Goal: Information Seeking & Learning: Learn about a topic

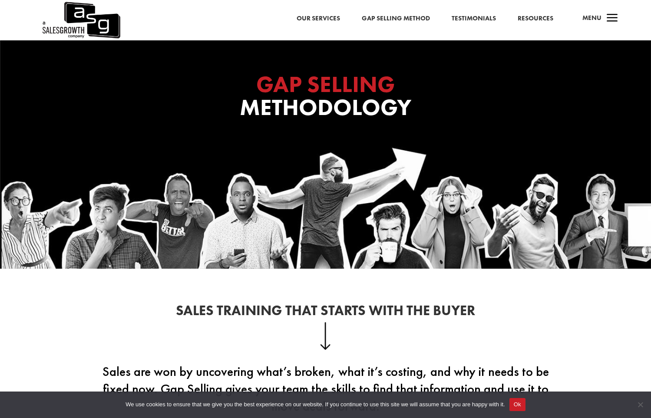
click at [392, 14] on link "Gap Selling Method" at bounding box center [396, 18] width 68 height 11
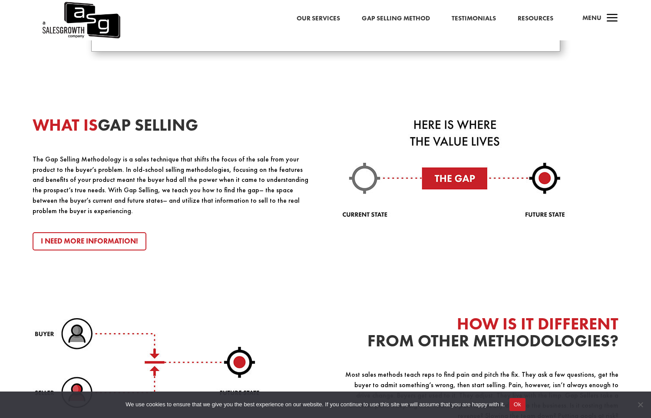
scroll to position [928, 0]
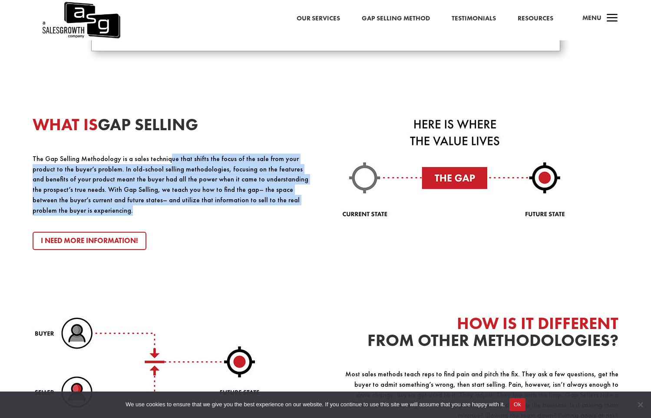
drag, startPoint x: 165, startPoint y: 158, endPoint x: 306, endPoint y: 203, distance: 148.0
click at [306, 203] on p "The Gap Selling Methodology is a sales technique that shifts the focus of the s…" at bounding box center [171, 185] width 277 height 62
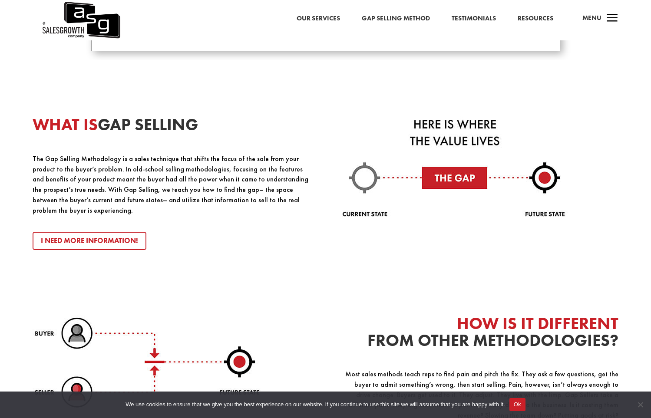
click at [306, 203] on p "The Gap Selling Methodology is a sales technique that shifts the focus of the s…" at bounding box center [171, 185] width 277 height 62
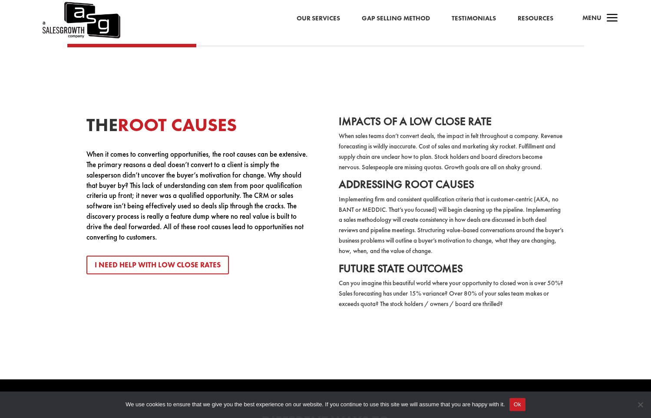
scroll to position [1683, 0]
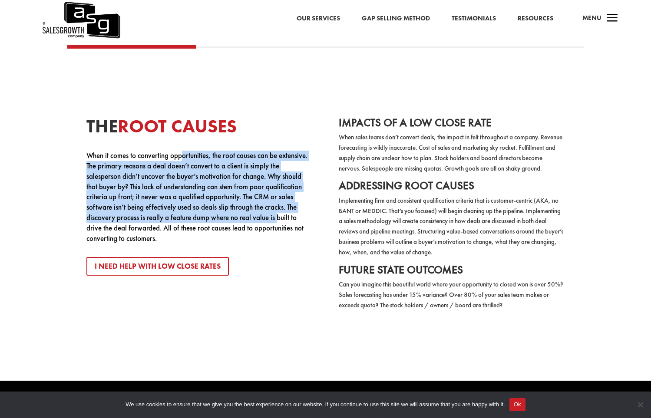
drag, startPoint x: 182, startPoint y: 146, endPoint x: 278, endPoint y: 208, distance: 114.3
click at [278, 208] on p "When it comes to converting opportunities, the root causes can be extensive. Th…" at bounding box center [199, 197] width 226 height 93
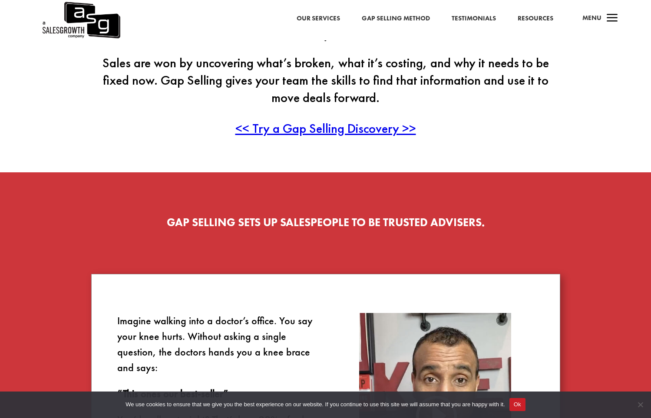
scroll to position [0, 0]
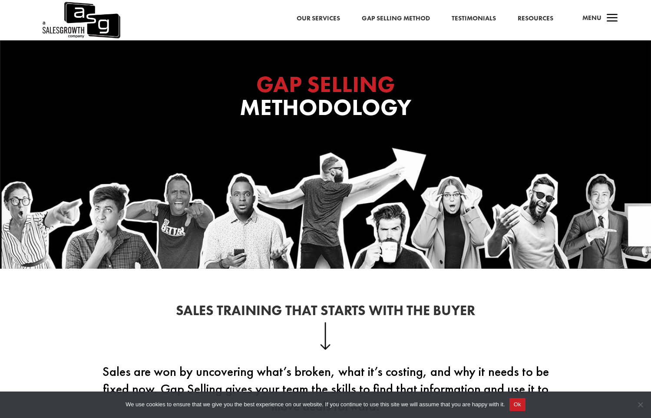
click at [394, 16] on link "Gap Selling Method" at bounding box center [396, 18] width 68 height 11
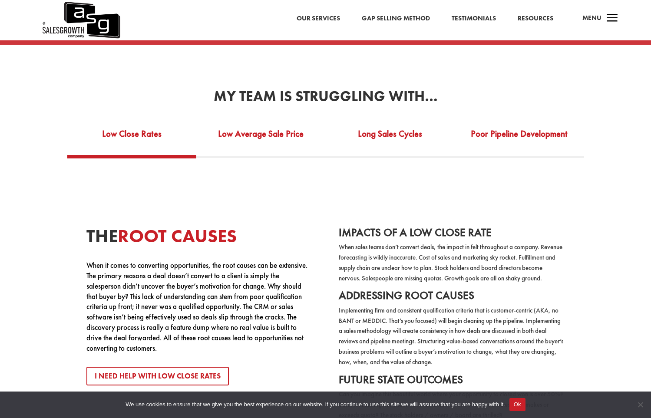
scroll to position [1570, 0]
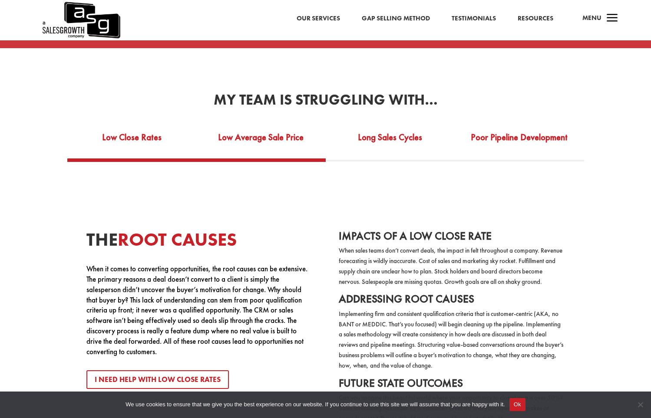
click at [288, 132] on link "Low Average Sale Price" at bounding box center [260, 143] width 129 height 30
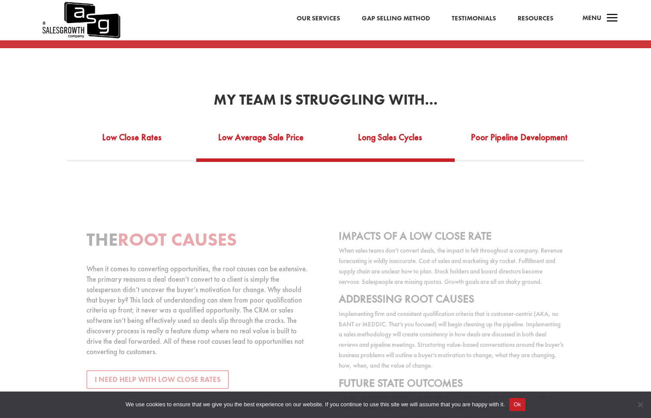
click at [421, 130] on link "Long Sales Cycles" at bounding box center [390, 143] width 129 height 30
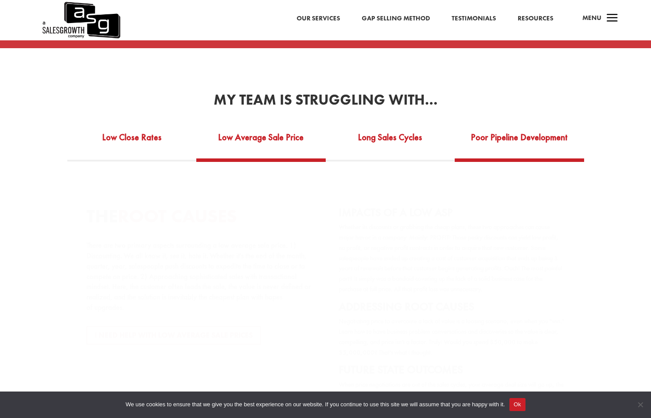
click at [534, 129] on link "Poor Pipeline Development" at bounding box center [519, 143] width 129 height 30
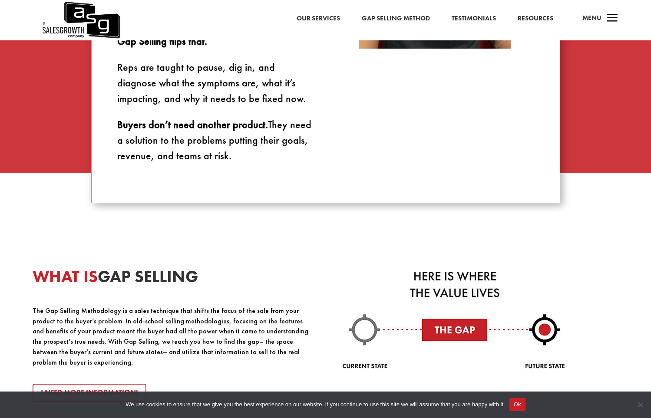
scroll to position [755, 0]
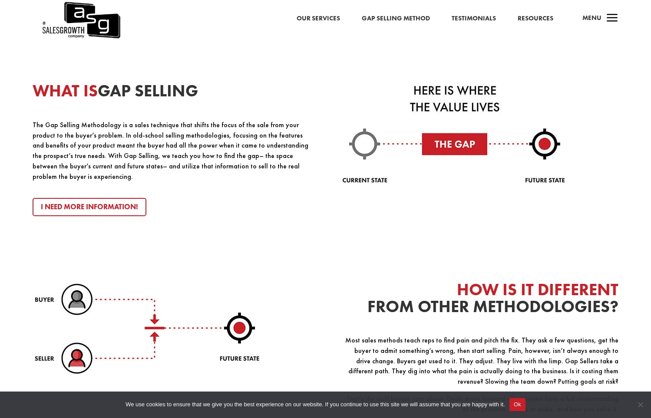
scroll to position [962, 0]
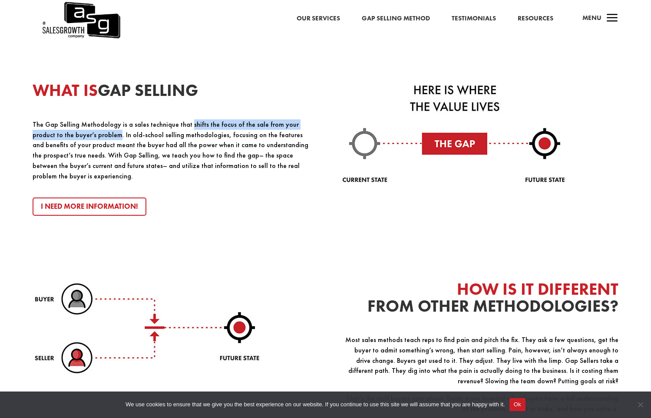
drag, startPoint x: 184, startPoint y: 125, endPoint x: 95, endPoint y: 135, distance: 90.4
click at [95, 135] on p "The Gap Selling Methodology is a sales technique that shifts the focus of the s…" at bounding box center [171, 150] width 277 height 62
copy p "shifts the focus of the sale from your product to the buyer’s problem"
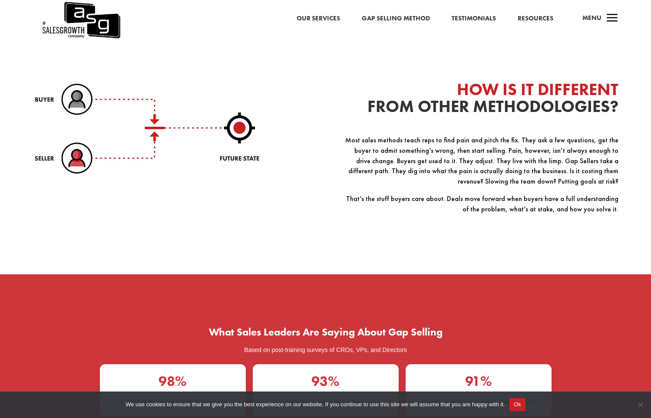
scroll to position [1163, 0]
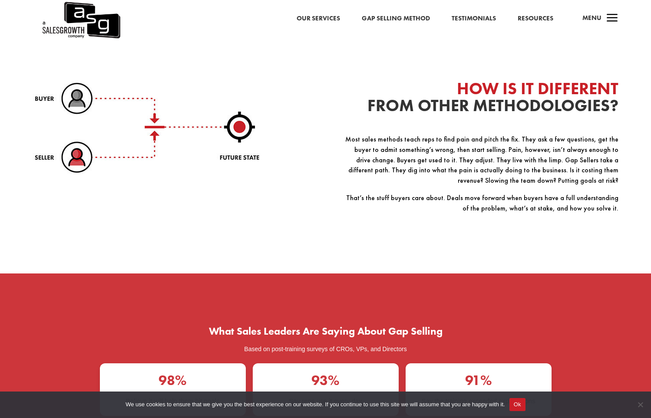
click at [533, 18] on link "Resources" at bounding box center [535, 18] width 36 height 11
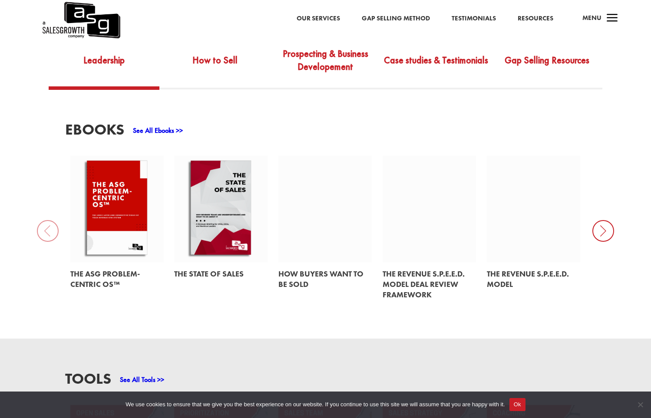
scroll to position [342, 0]
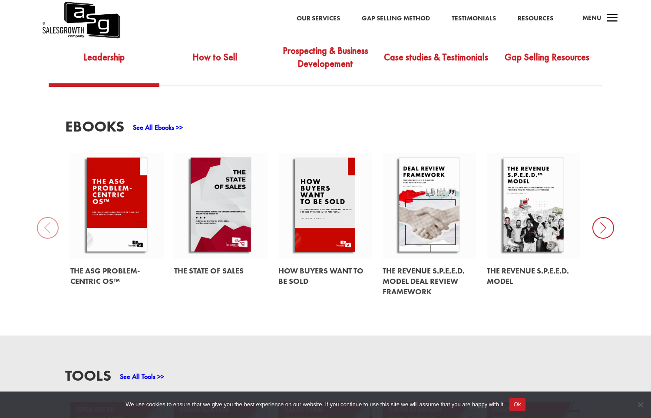
click at [598, 217] on icon at bounding box center [603, 228] width 22 height 22
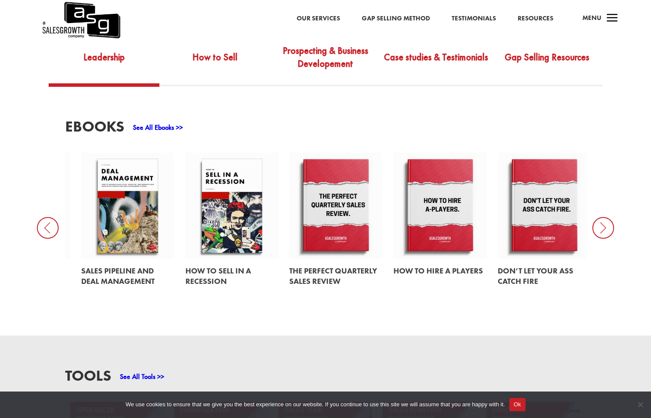
click at [597, 217] on icon at bounding box center [603, 228] width 22 height 22
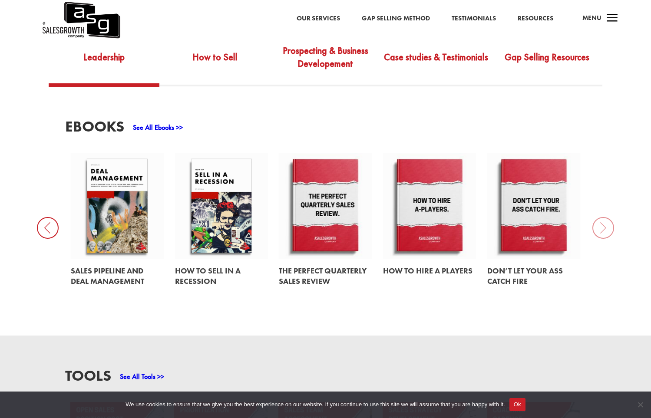
click at [597, 214] on div "EBooks See All Ebooks >> The ASG Problem-Centric OS™ The State of Sales How Buy…" at bounding box center [325, 210] width 651 height 249
click at [51, 217] on icon at bounding box center [48, 228] width 22 height 22
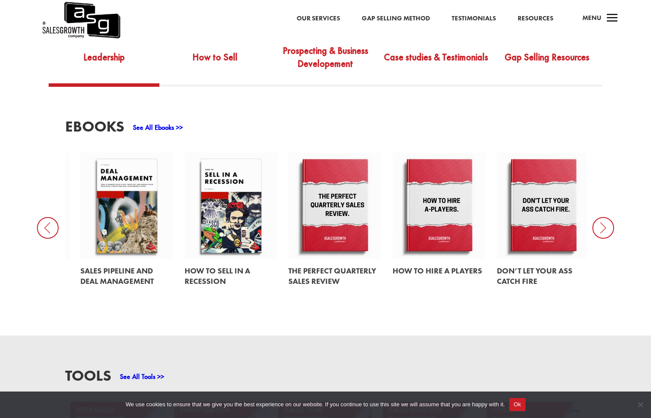
click at [52, 217] on icon at bounding box center [48, 228] width 22 height 22
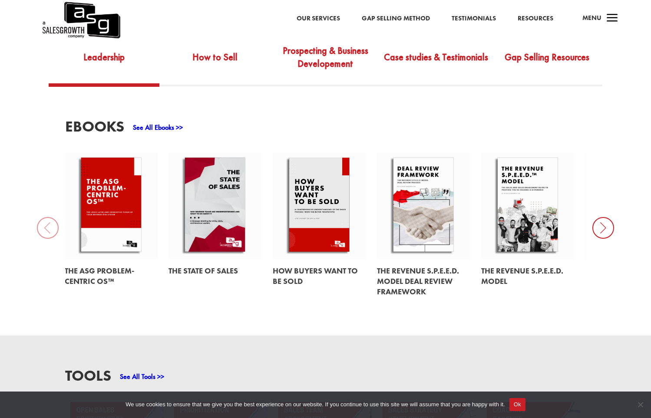
click at [52, 214] on div "EBooks See All Ebooks >> The ASG Problem-Centric OS™ The State of Sales How Buy…" at bounding box center [325, 210] width 651 height 249
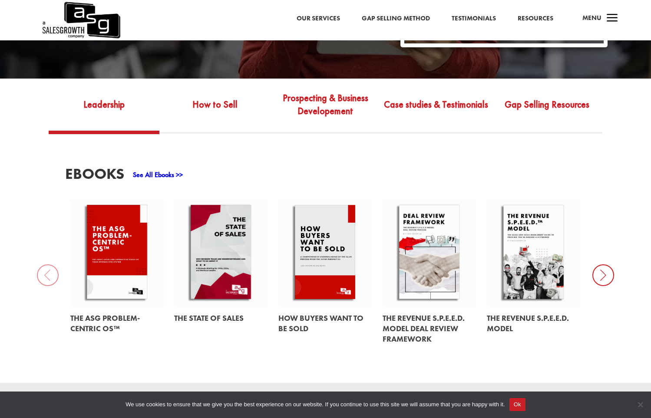
scroll to position [295, 0]
click at [223, 98] on link "How to Sell" at bounding box center [214, 110] width 111 height 41
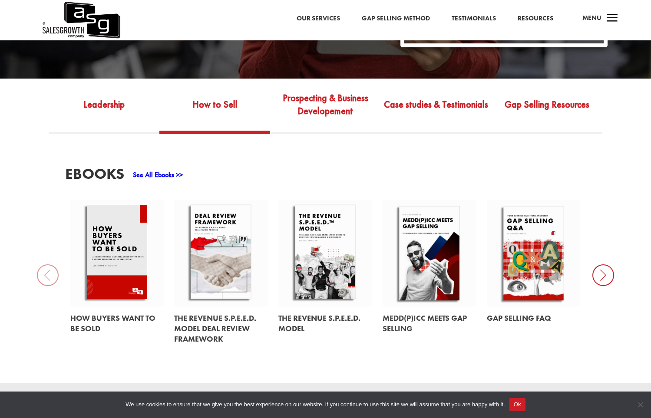
click at [601, 249] on div "EBooks See All Ebooks >> How Buyers Want to be Sold The Revenue S.P.E.E.D. Mode…" at bounding box center [325, 258] width 651 height 249
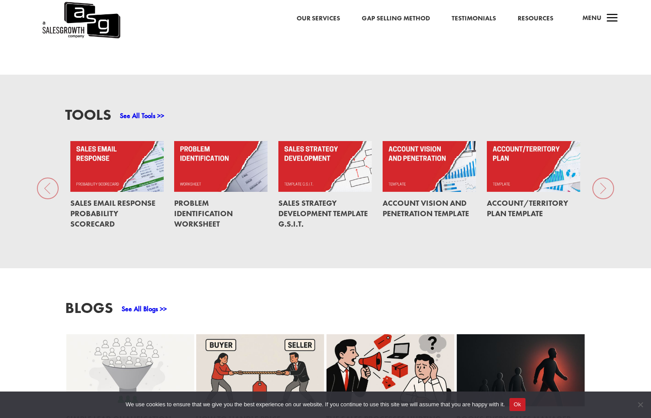
scroll to position [593, 0]
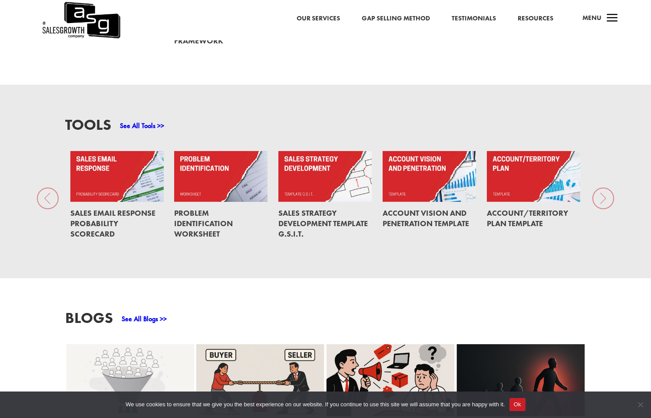
click at [604, 186] on div "Tools See All Tools >> Sales Email Response Probability Scorecard Problem Ident…" at bounding box center [325, 182] width 651 height 194
click at [602, 182] on div "Tools See All Tools >> Sales Email Response Probability Scorecard Problem Ident…" at bounding box center [325, 182] width 651 height 194
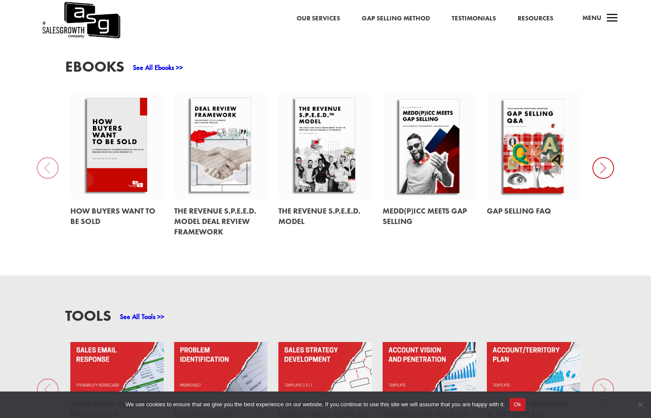
scroll to position [385, 0]
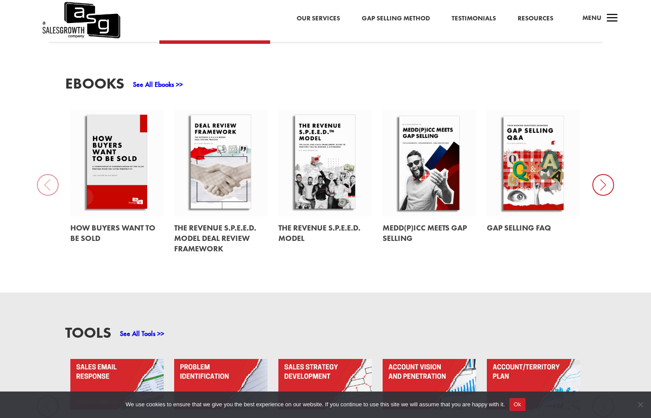
click at [601, 174] on icon at bounding box center [603, 185] width 22 height 22
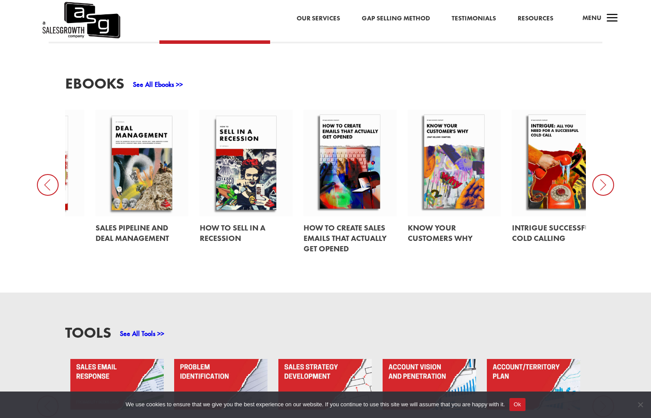
click at [601, 174] on icon at bounding box center [603, 185] width 22 height 22
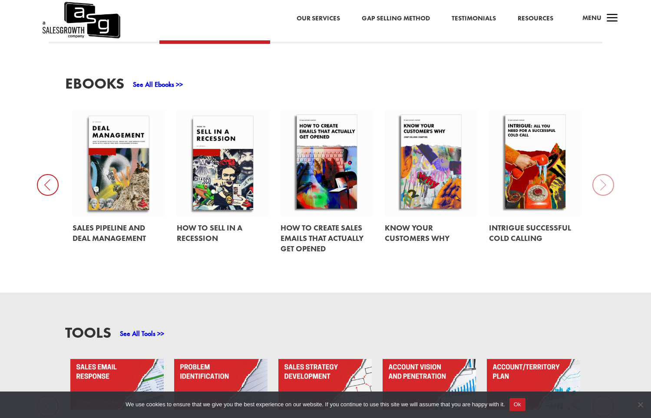
click at [601, 173] on div "EBooks See All Ebooks >> How Buyers Want to be Sold The Revenue S.P.E.E.D. Mode…" at bounding box center [325, 167] width 651 height 249
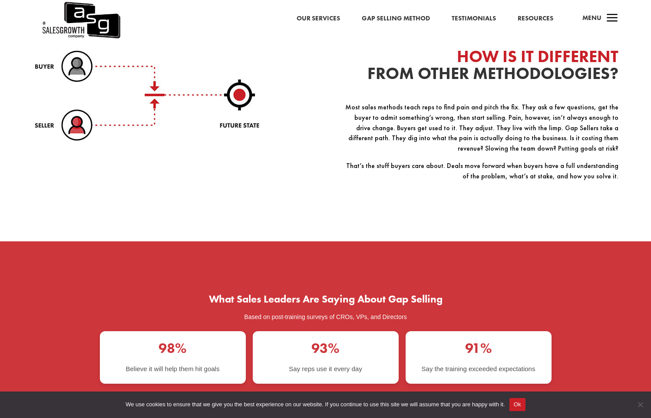
scroll to position [1165, 0]
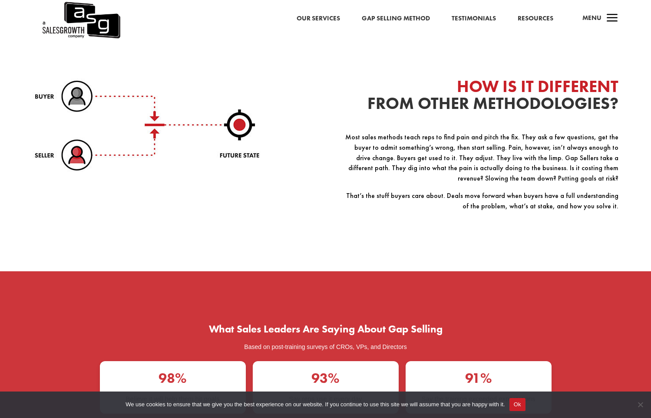
drag, startPoint x: 366, startPoint y: 127, endPoint x: 514, endPoint y: 127, distance: 148.0
click at [514, 132] on p "Most sales methods teach reps to find pain and pitch the fix. They ask a few qu…" at bounding box center [480, 161] width 277 height 59
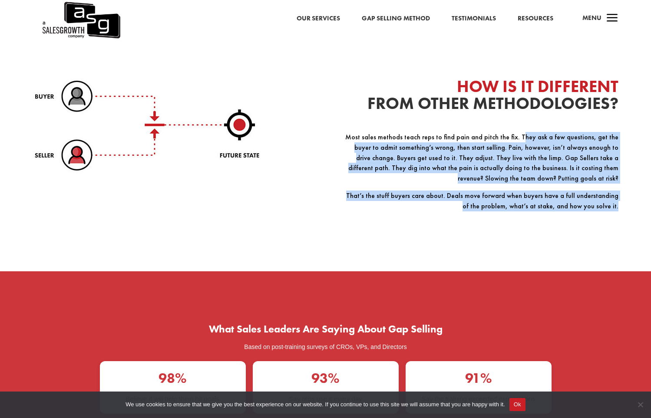
drag, startPoint x: 514, startPoint y: 127, endPoint x: 630, endPoint y: 192, distance: 133.9
click at [630, 192] on div "WHAT IS GAP SELLING The Gap Selling Methodology is a sales technique that shift…" at bounding box center [325, 53] width 651 height 461
drag, startPoint x: 506, startPoint y: 152, endPoint x: 457, endPoint y: 133, distance: 52.1
click at [457, 133] on div "WHAT IS GAP SELLING The Gap Selling Methodology is a sales technique that shift…" at bounding box center [325, 53] width 651 height 461
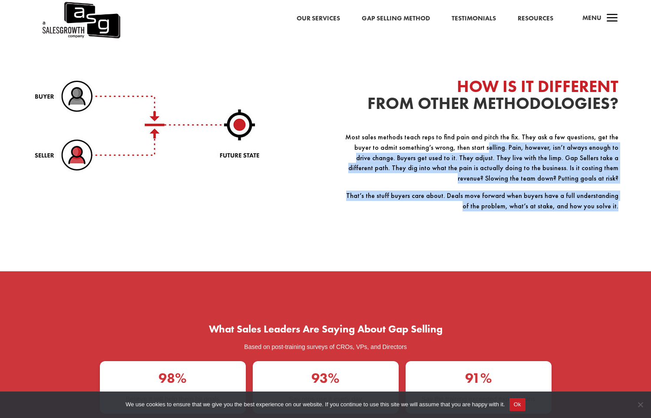
click at [457, 133] on p "Most sales methods teach reps to find pain and pitch the fix. They ask a few qu…" at bounding box center [480, 161] width 277 height 59
drag, startPoint x: 587, startPoint y: 157, endPoint x: 642, endPoint y: 198, distance: 68.3
click at [642, 198] on div "WHAT IS GAP SELLING The Gap Selling Methodology is a sales technique that shift…" at bounding box center [325, 53] width 651 height 461
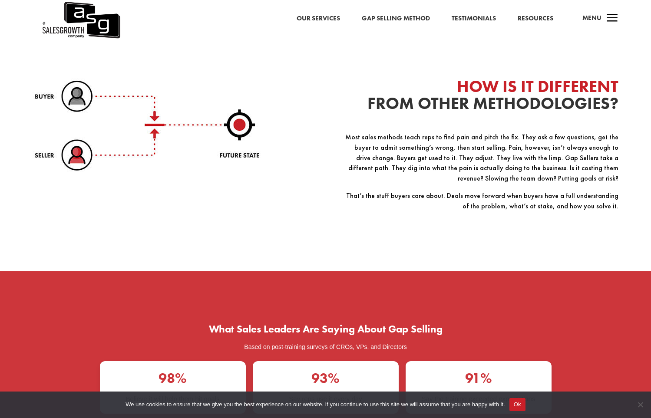
click at [642, 198] on div "WHAT IS GAP SELLING The Gap Selling Methodology is a sales technique that shift…" at bounding box center [325, 53] width 651 height 461
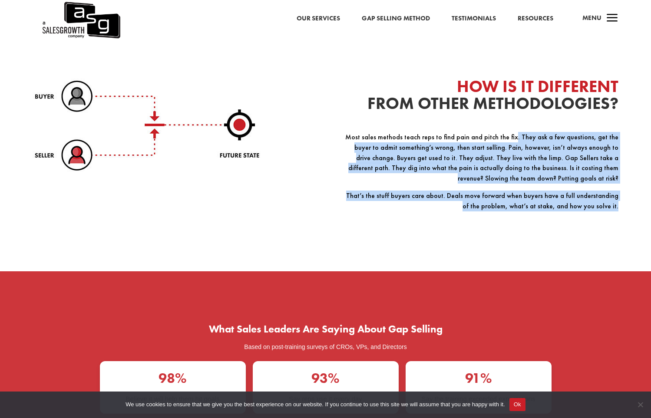
drag, startPoint x: 580, startPoint y: 167, endPoint x: 506, endPoint y: 132, distance: 82.3
click at [506, 132] on div "WHAT IS GAP SELLING The Gap Selling Methodology is a sales technique that shift…" at bounding box center [325, 53] width 651 height 461
drag, startPoint x: 506, startPoint y: 132, endPoint x: 515, endPoint y: 135, distance: 9.9
click at [506, 132] on p "Most sales methods teach reps to find pain and pitch the fix. They ask a few qu…" at bounding box center [480, 161] width 277 height 59
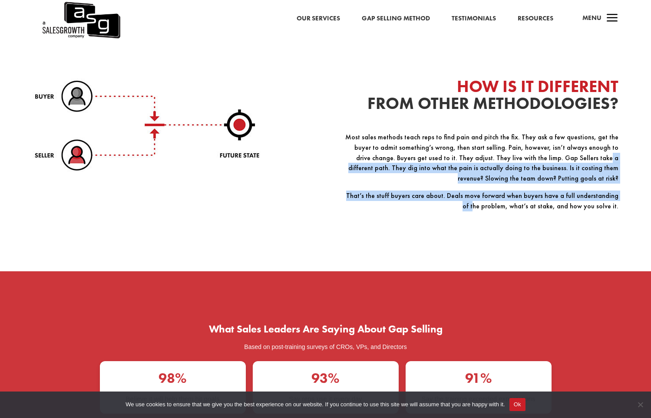
drag, startPoint x: 606, startPoint y: 175, endPoint x: 612, endPoint y: 183, distance: 10.2
click at [611, 181] on div "Most sales methods teach reps to find pain and pitch the fix. They ask a few qu…" at bounding box center [480, 180] width 277 height 96
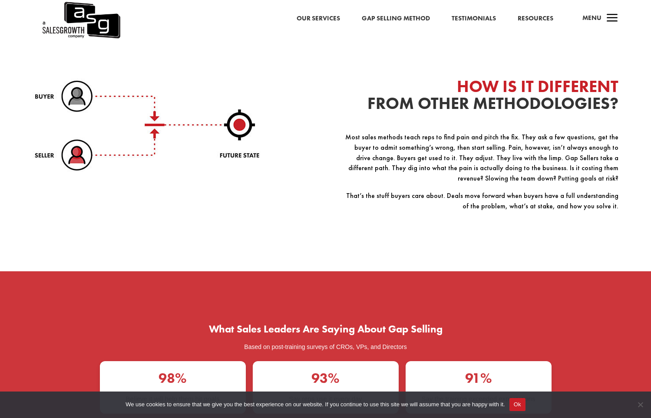
drag, startPoint x: 612, startPoint y: 183, endPoint x: 390, endPoint y: 157, distance: 222.9
click at [602, 191] on p "That’s the stuff buyers care about. Deals move forward when buyers have a full …" at bounding box center [480, 205] width 277 height 28
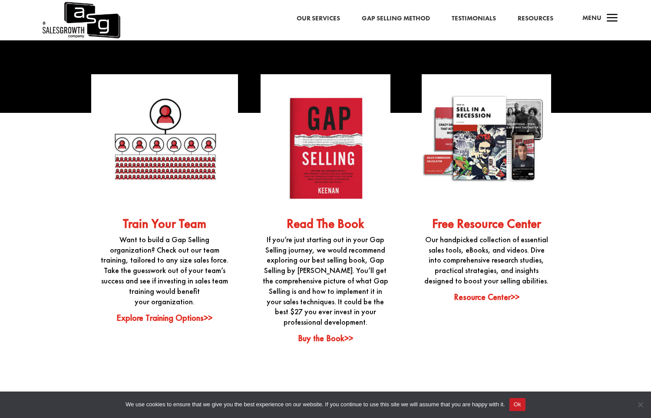
scroll to position [2087, 0]
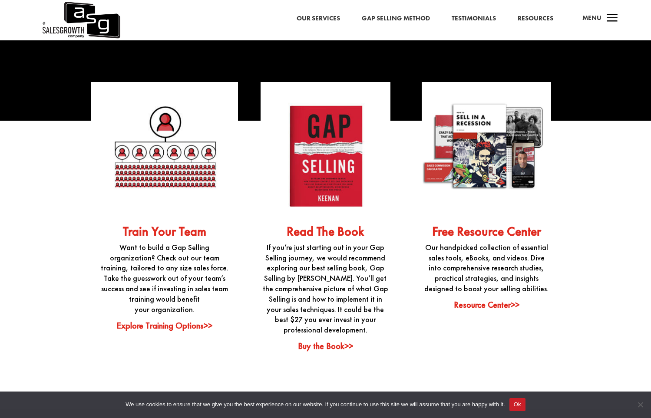
click at [332, 344] on link "Buy the Book>>" at bounding box center [325, 345] width 55 height 11
